Goal: Transaction & Acquisition: Purchase product/service

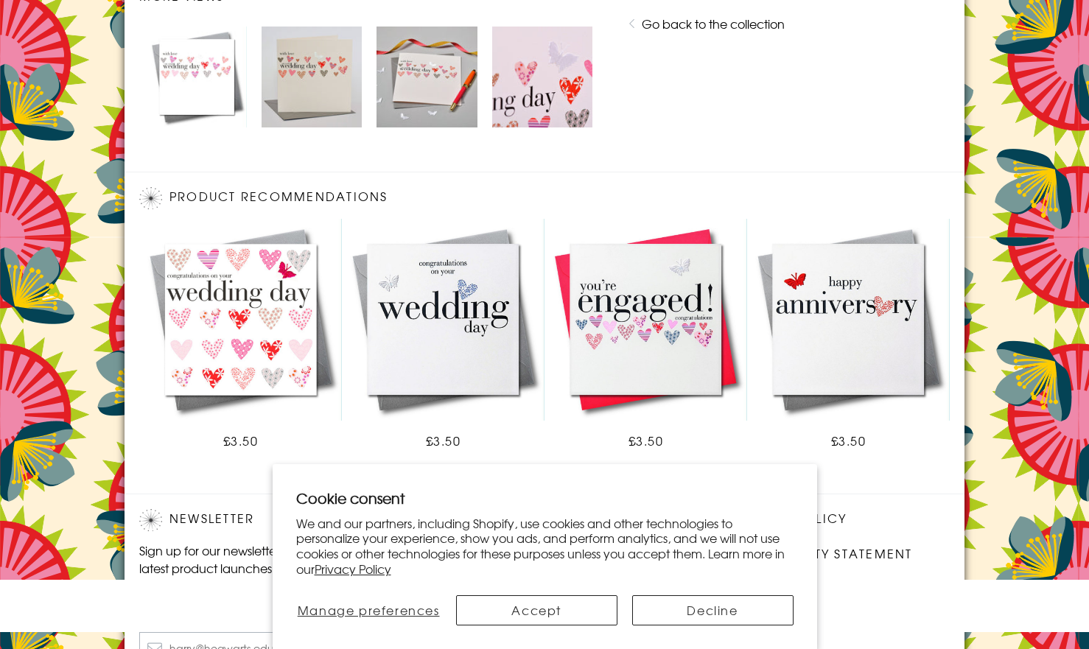
scroll to position [871, 0]
